Goal: Information Seeking & Learning: Learn about a topic

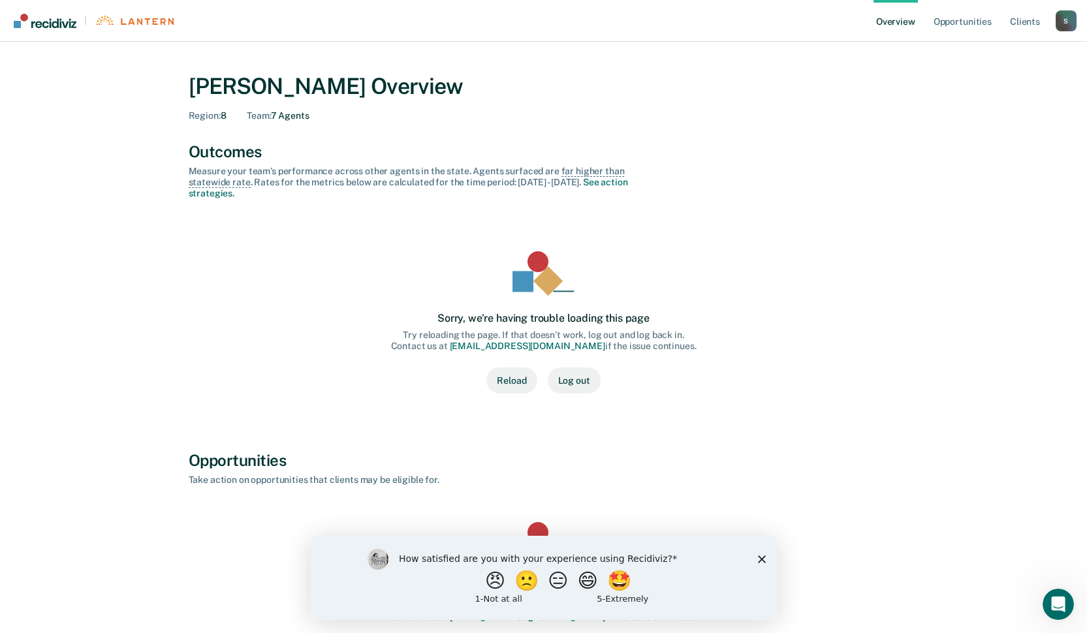
click at [520, 377] on button "Reload" at bounding box center [511, 381] width 50 height 26
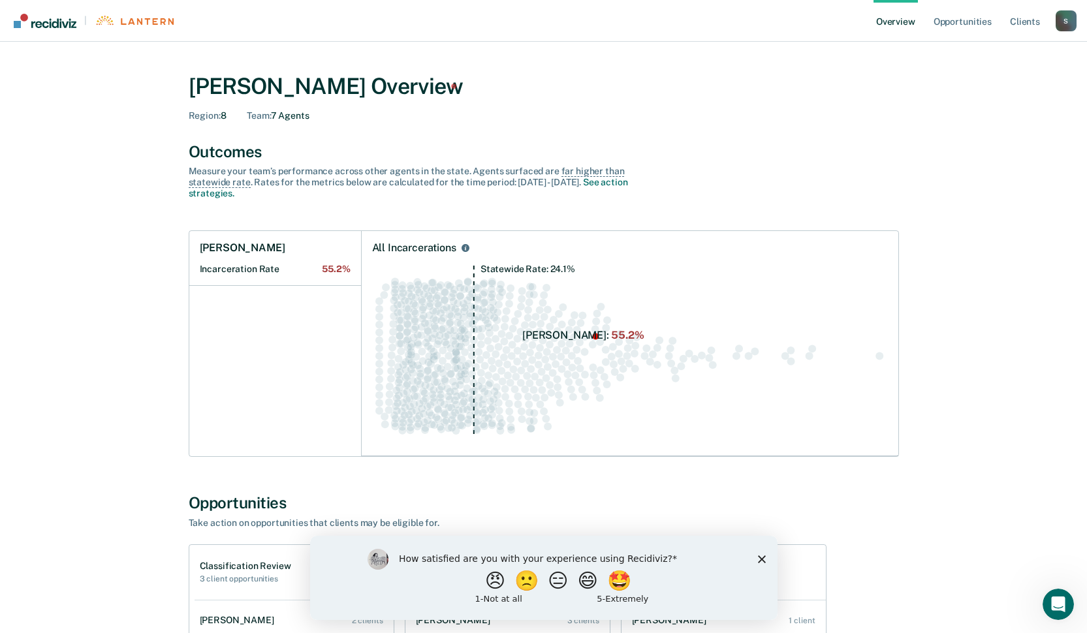
click at [579, 334] on icon "Statewide Rate: 24.1%" at bounding box center [630, 355] width 516 height 181
click at [334, 264] on span "55.2%" at bounding box center [336, 269] width 28 height 11
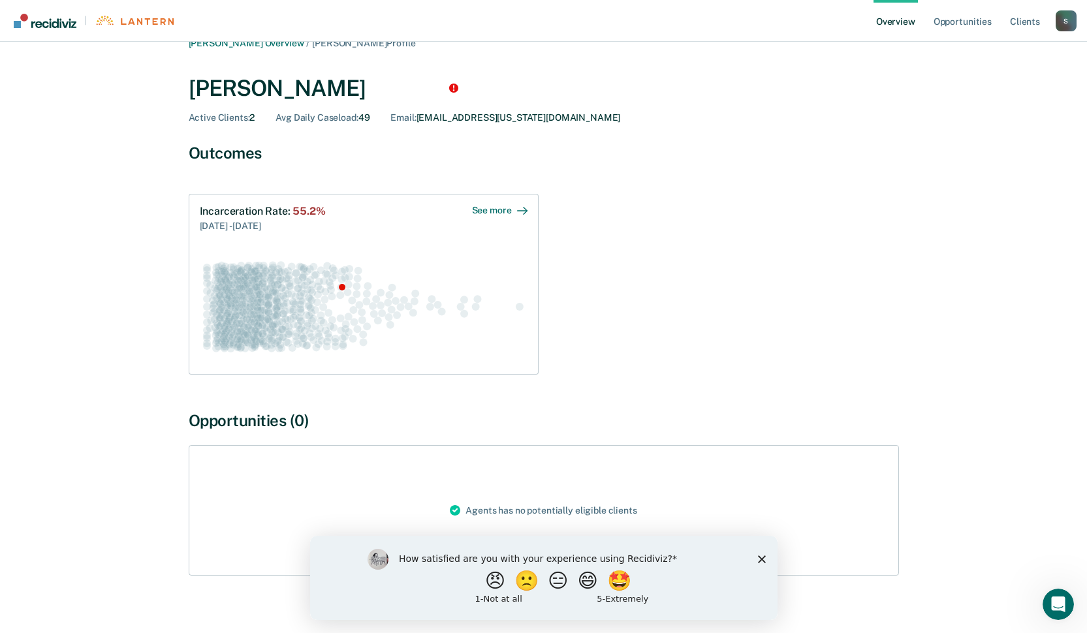
scroll to position [30, 0]
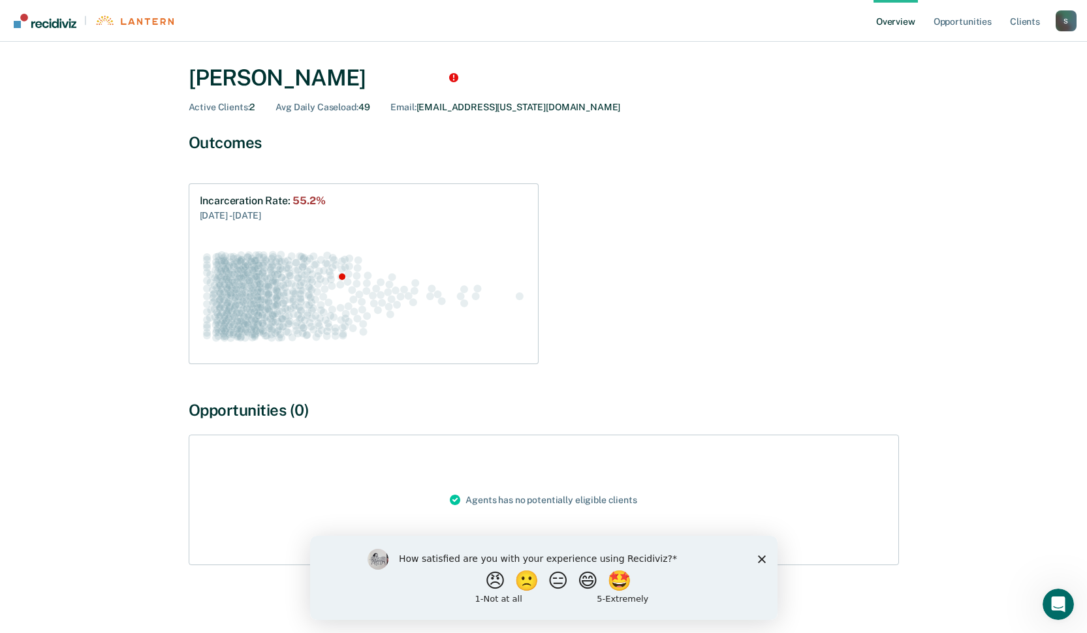
click at [761, 559] on polygon "Close survey" at bounding box center [761, 559] width 8 height 8
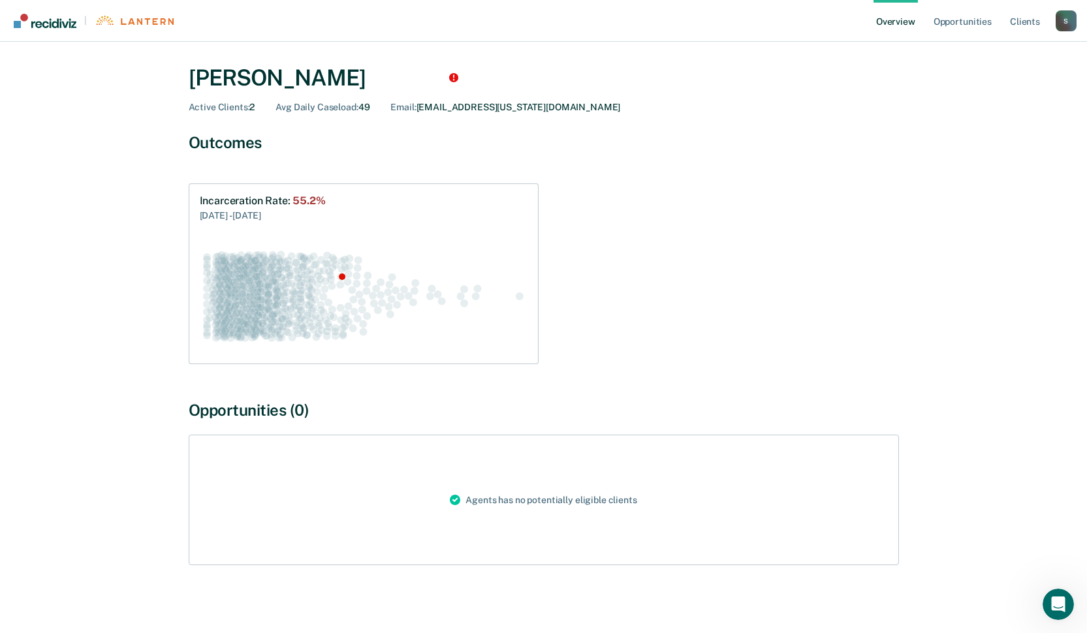
click at [895, 22] on link "Overview" at bounding box center [896, 21] width 44 height 42
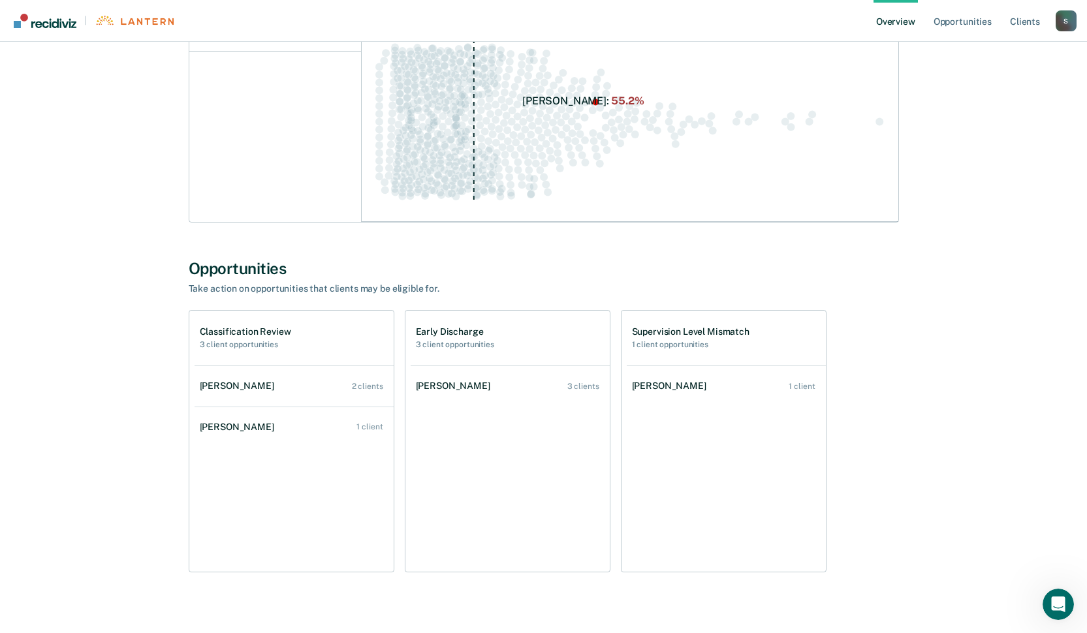
scroll to position [252, 0]
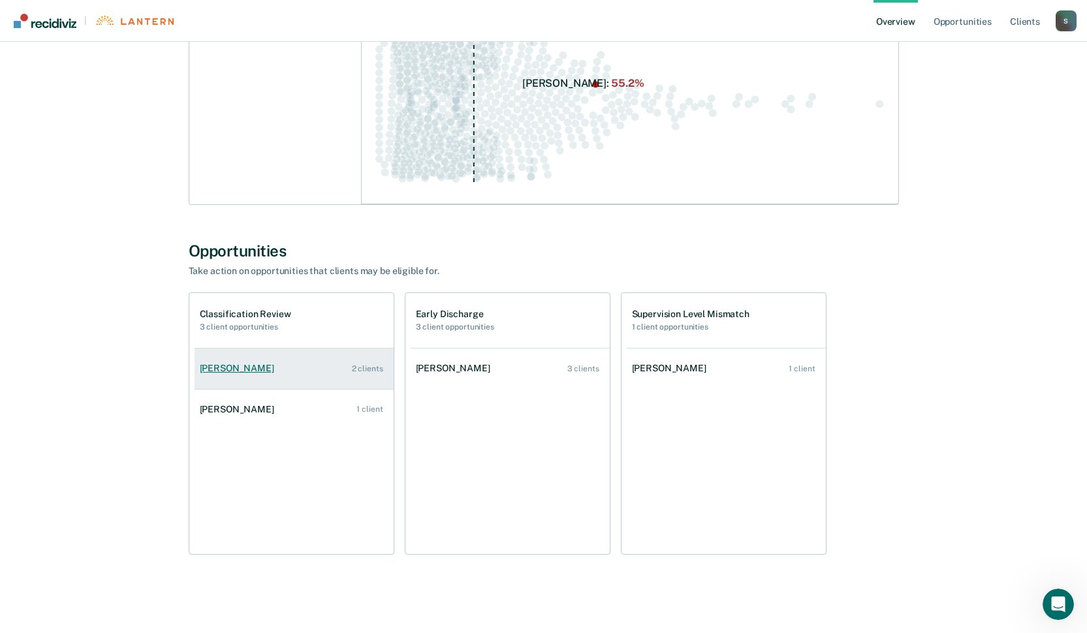
click at [345, 378] on link "[PERSON_NAME] 2 clients" at bounding box center [294, 368] width 199 height 37
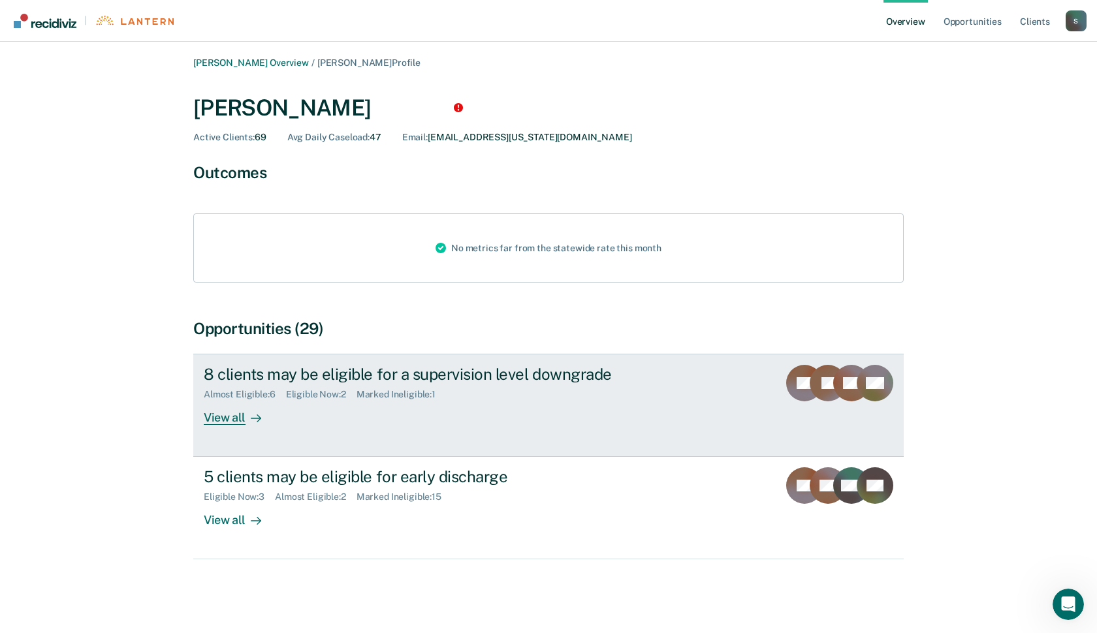
click at [380, 373] on div "8 clients may be eligible for a supervision level downgrade" at bounding box center [433, 374] width 458 height 19
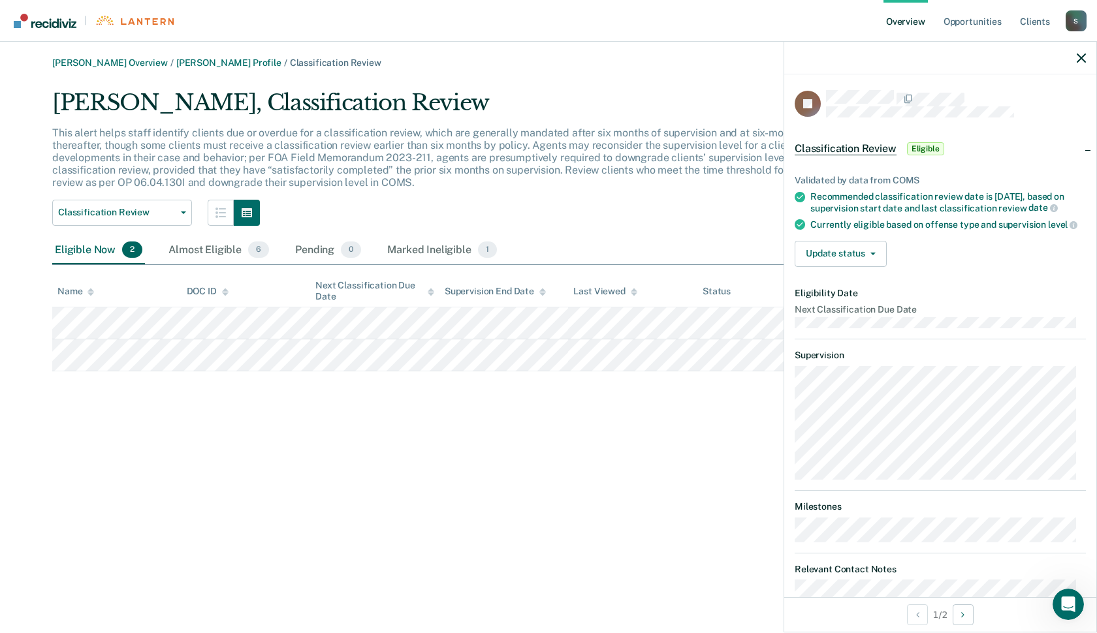
click at [160, 575] on div "[PERSON_NAME] Overview / [PERSON_NAME] Profile / Classification Review [PERSON_…" at bounding box center [548, 324] width 1065 height 534
click at [236, 244] on div "Almost Eligible 6" at bounding box center [219, 250] width 106 height 29
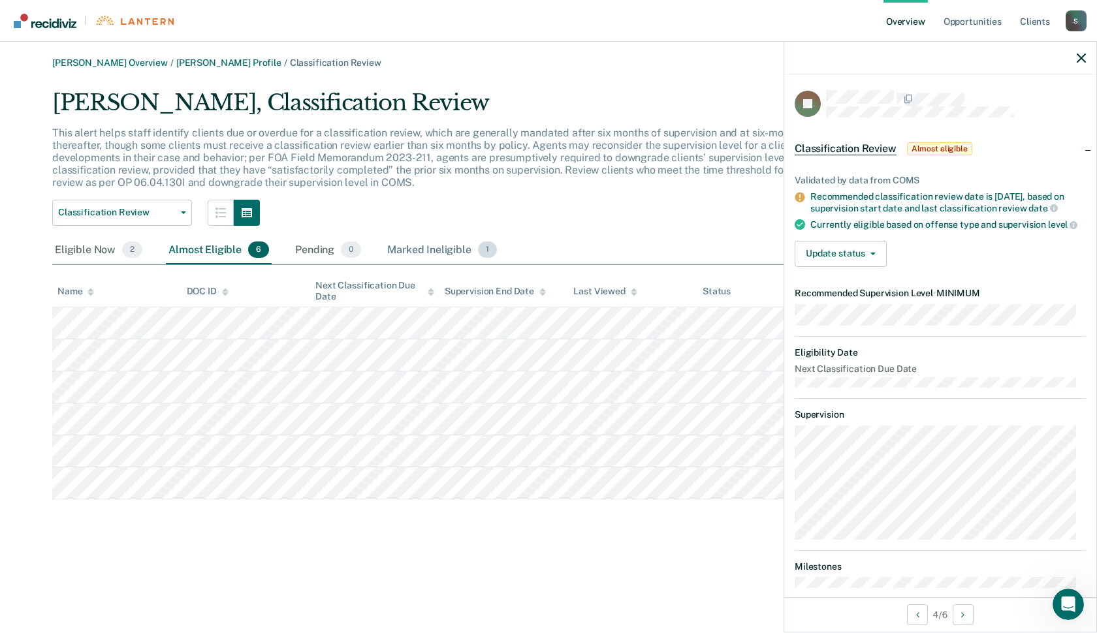
click at [428, 249] on div "Marked Ineligible 1" at bounding box center [442, 250] width 115 height 29
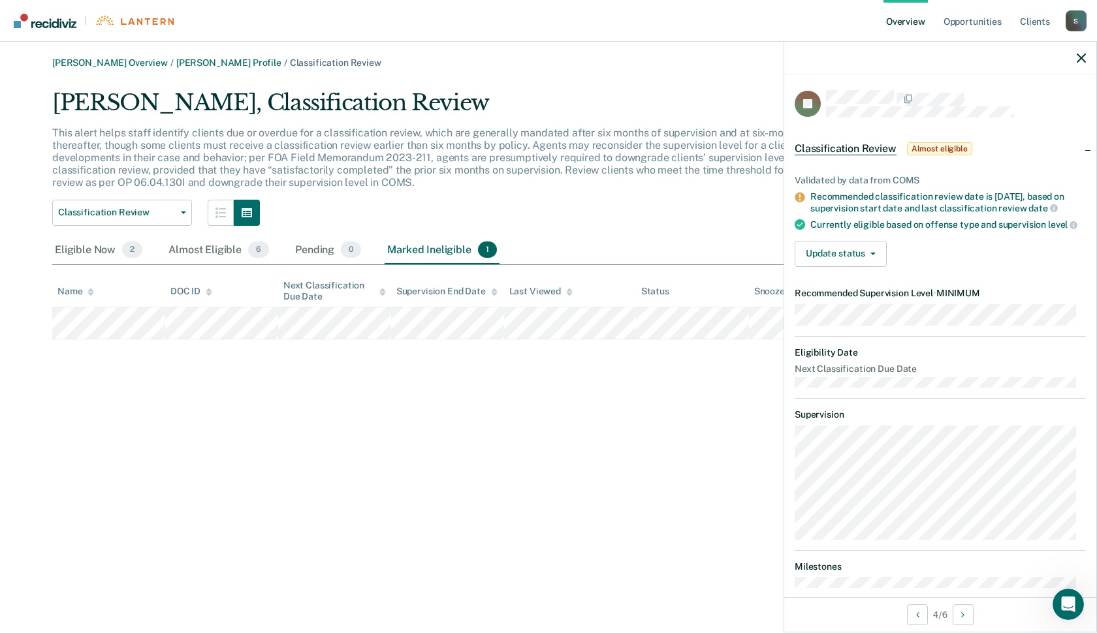
click at [918, 20] on link "Overview" at bounding box center [905, 21] width 44 height 42
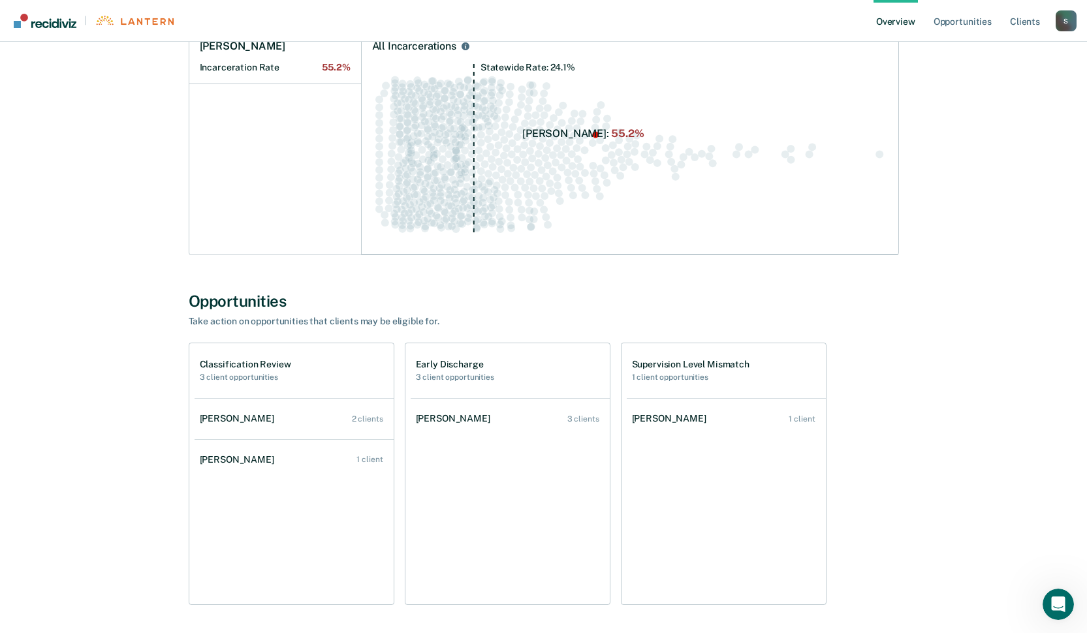
scroll to position [252, 0]
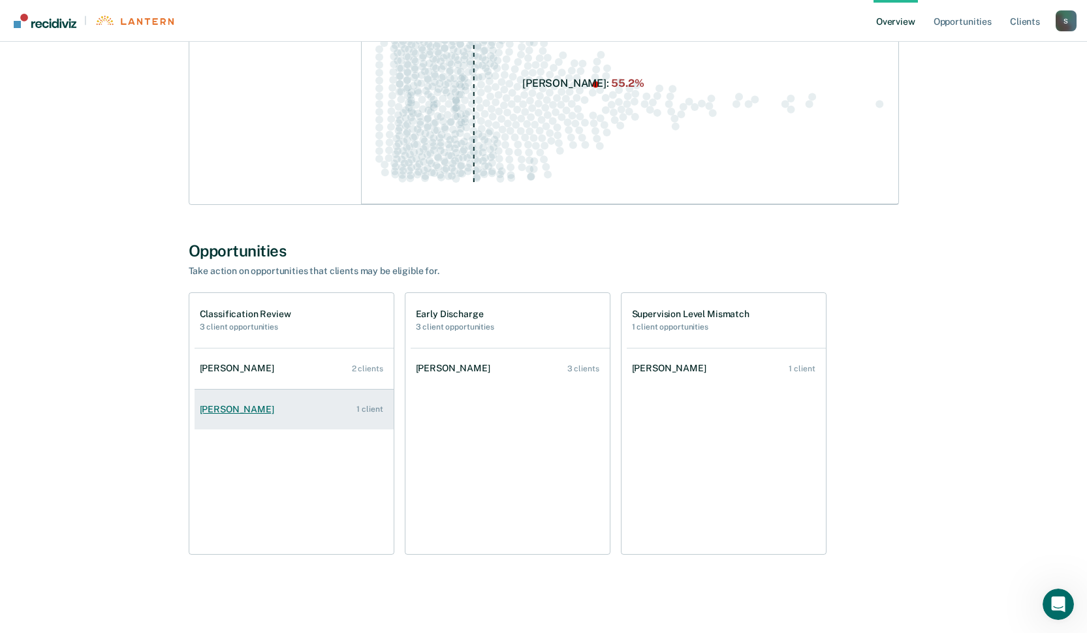
click at [245, 399] on link "[PERSON_NAME] 1 client" at bounding box center [294, 409] width 199 height 37
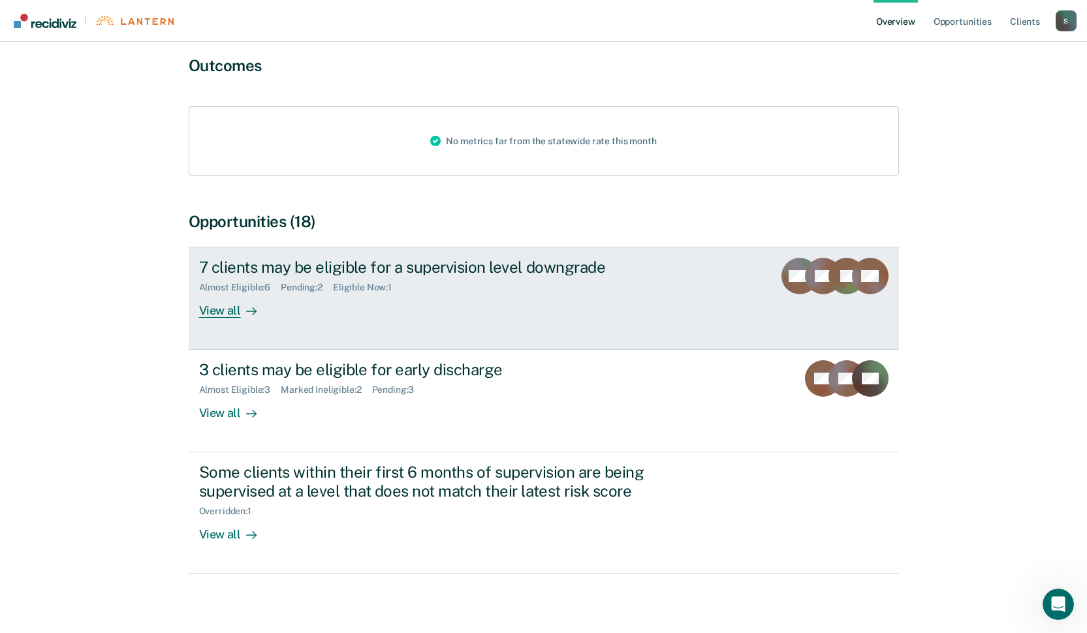
scroll to position [116, 0]
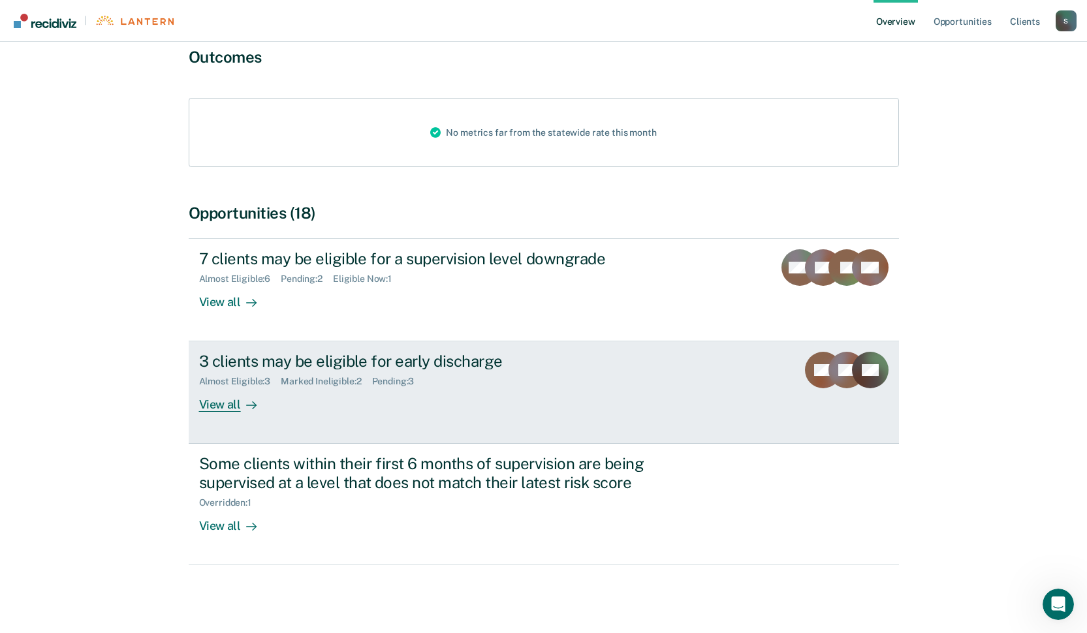
click at [406, 370] on div "3 clients may be eligible for early discharge" at bounding box center [428, 361] width 458 height 19
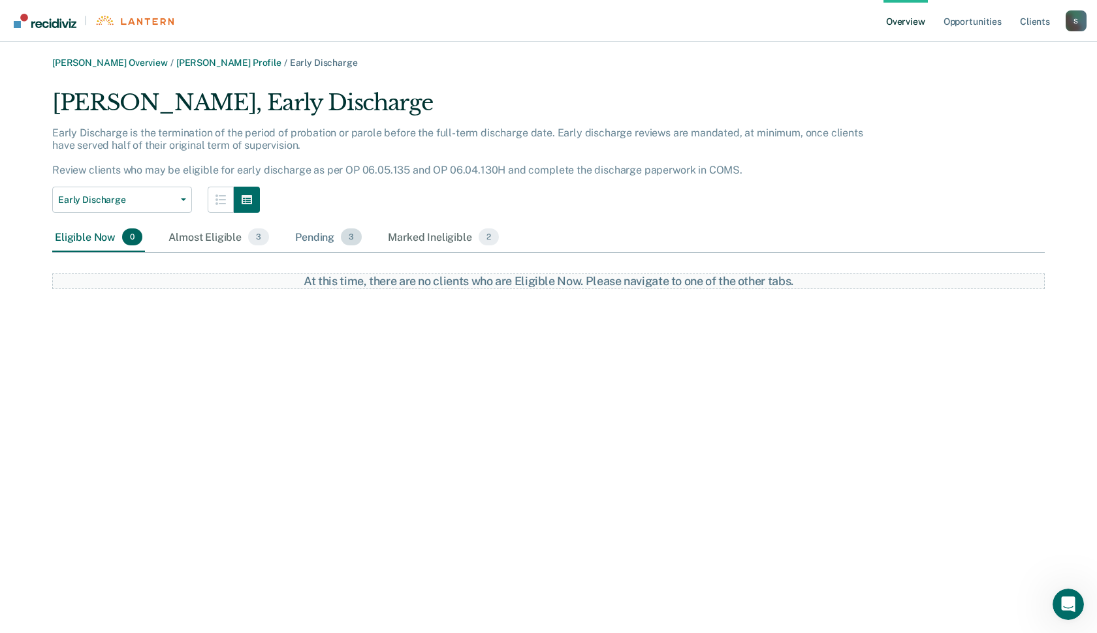
click at [338, 228] on div "Pending 3" at bounding box center [328, 237] width 72 height 29
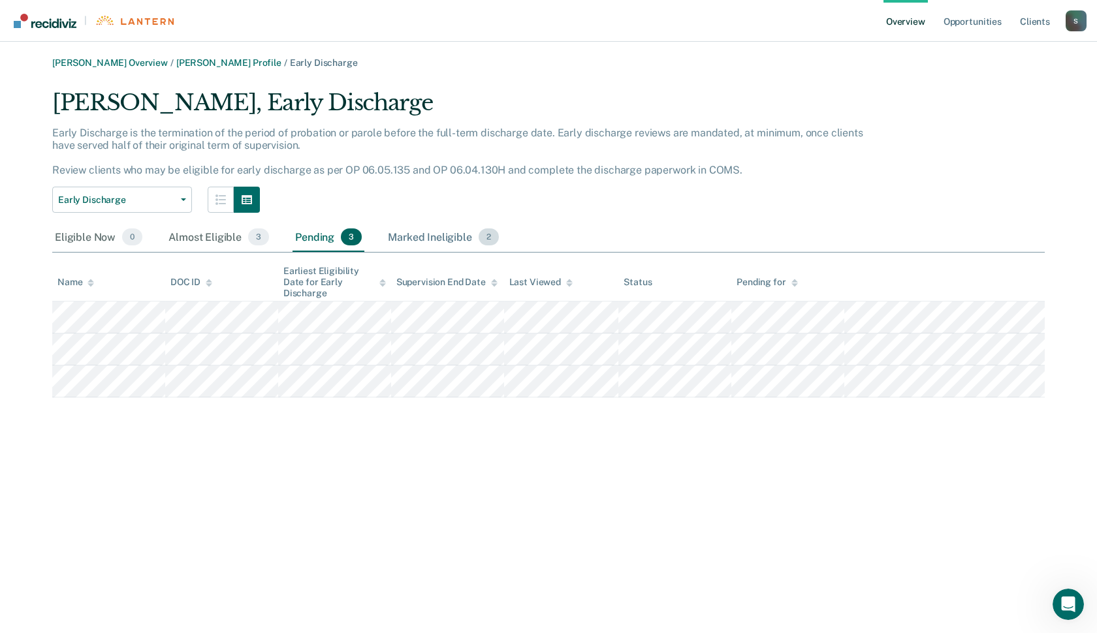
click at [443, 236] on div "Marked Ineligible 2" at bounding box center [443, 237] width 116 height 29
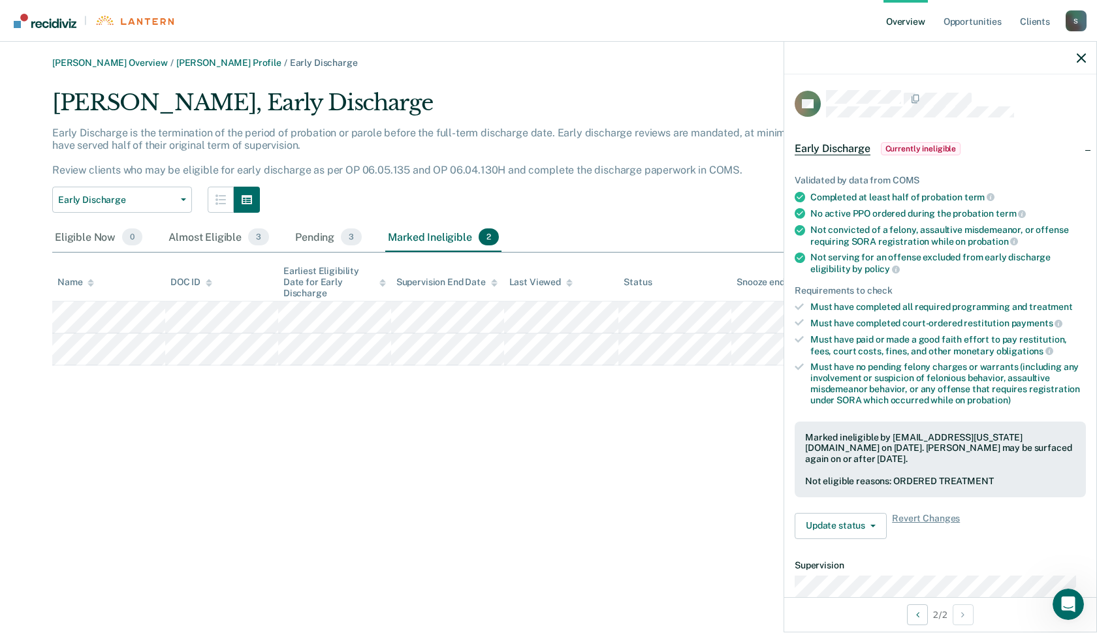
click at [642, 72] on div "[PERSON_NAME] Overview / [PERSON_NAME] Profile / Early Discharge [PERSON_NAME],…" at bounding box center [548, 211] width 1065 height 308
click at [885, 23] on link "Overview" at bounding box center [905, 21] width 44 height 42
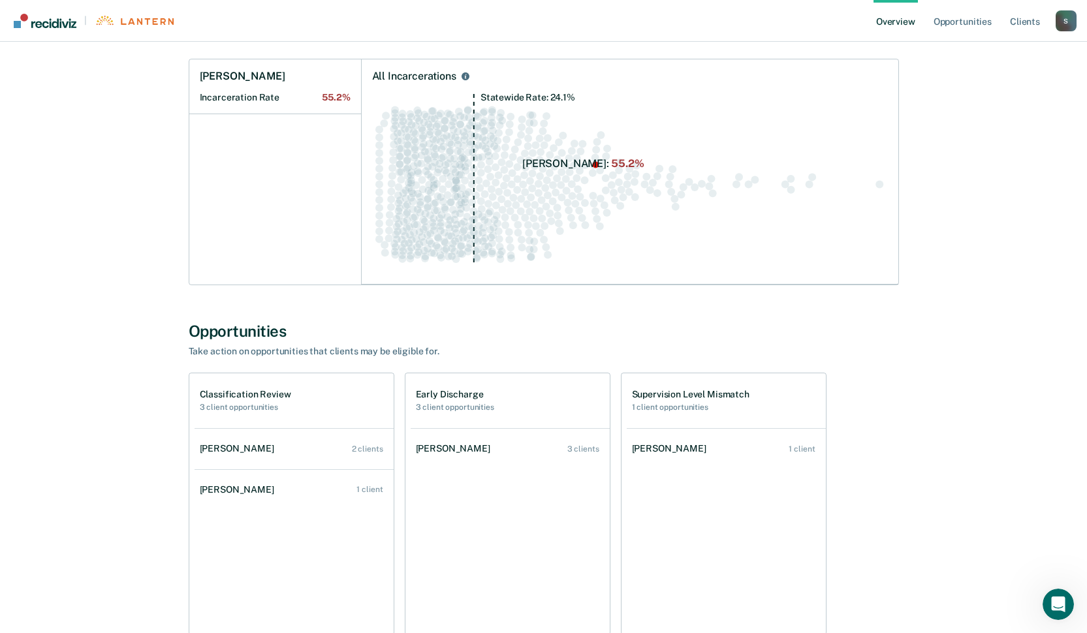
scroll to position [252, 0]
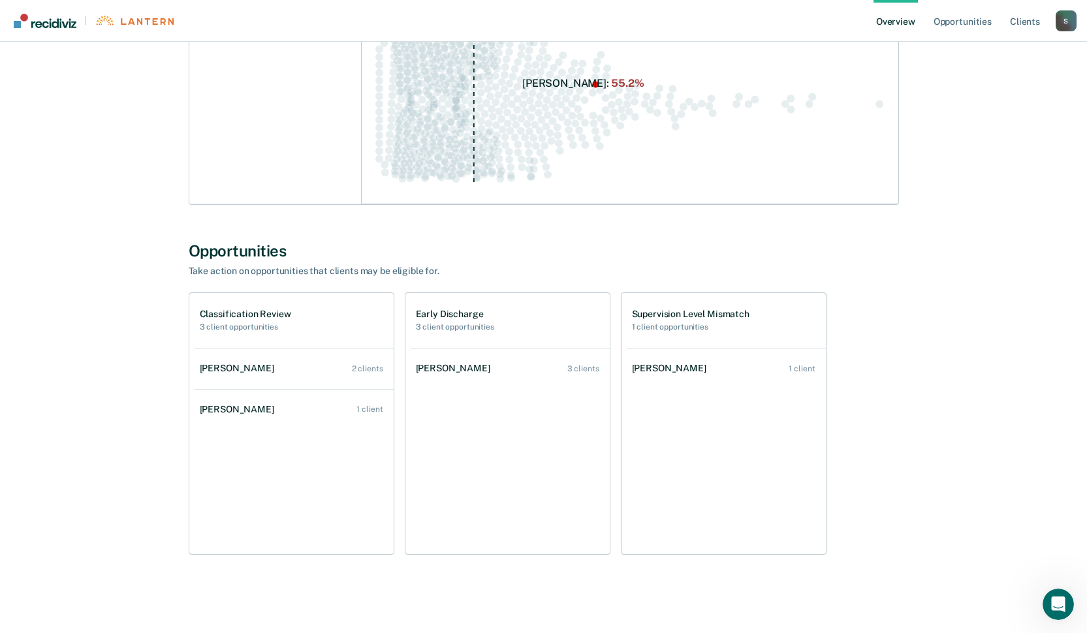
drag, startPoint x: 508, startPoint y: 249, endPoint x: 163, endPoint y: 535, distance: 448.3
click at [163, 535] on div "[PERSON_NAME] Overview Region : 8 Team : 7 Agents Outcomes Measure your team’s …" at bounding box center [543, 198] width 783 height 786
click at [693, 366] on div "[PERSON_NAME]" at bounding box center [672, 368] width 80 height 11
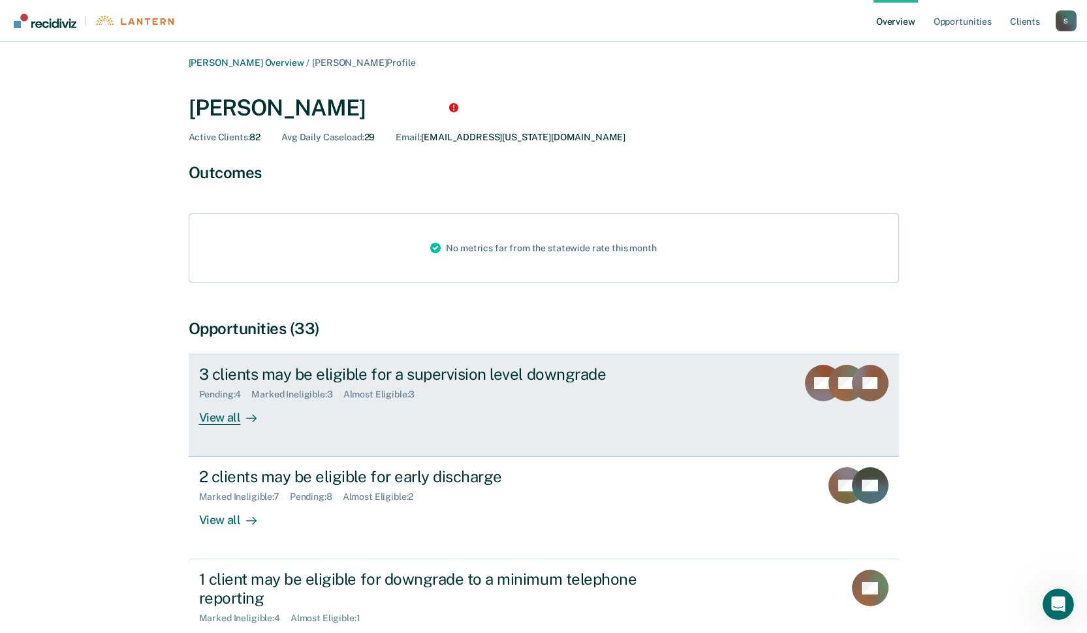
click at [450, 376] on div "3 clients may be eligible for a supervision level downgrade" at bounding box center [428, 374] width 458 height 19
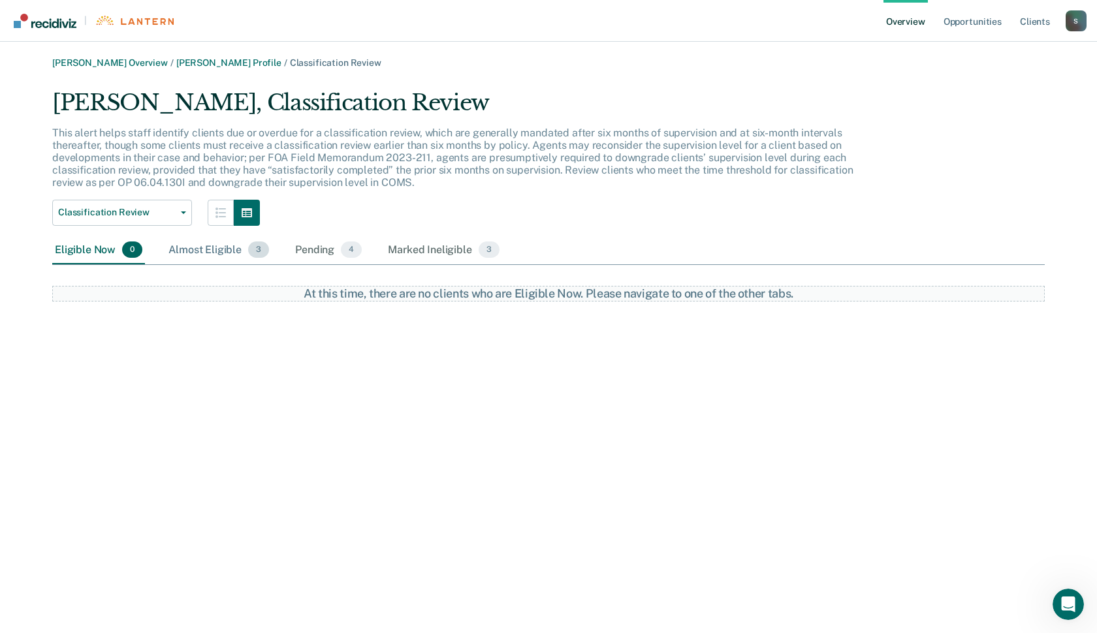
click at [232, 254] on div "Almost Eligible 3" at bounding box center [219, 250] width 106 height 29
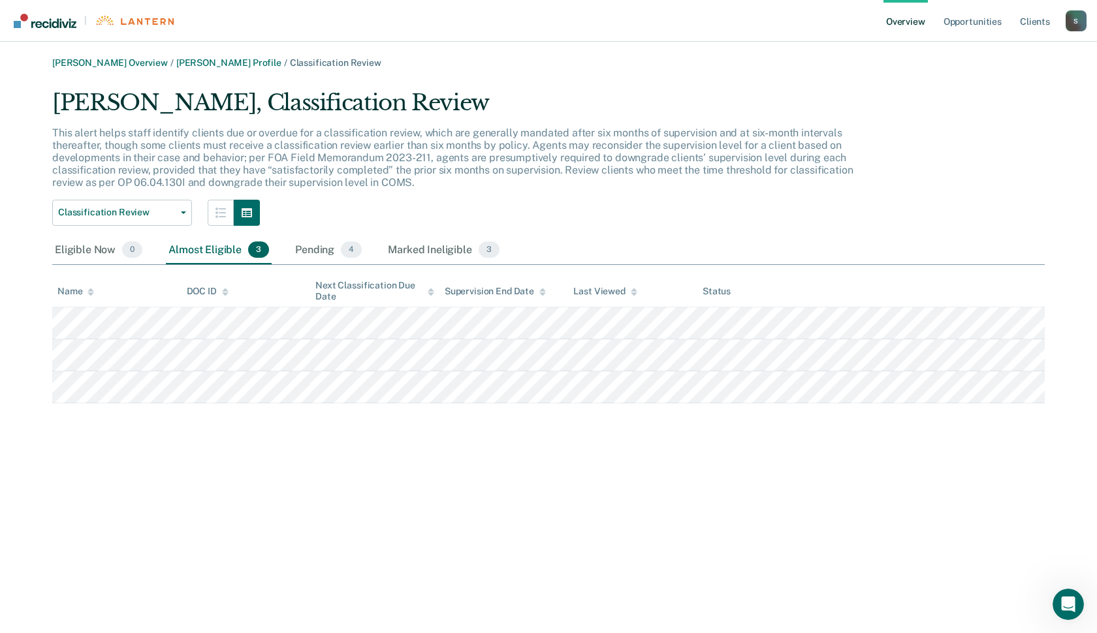
drag, startPoint x: 992, startPoint y: 166, endPoint x: 868, endPoint y: 176, distance: 123.7
click at [987, 166] on div "[PERSON_NAME], Classification Review This alert helps staff identify clients du…" at bounding box center [548, 246] width 992 height 314
